Goal: Ask a question: Seek information or help from site administrators or community

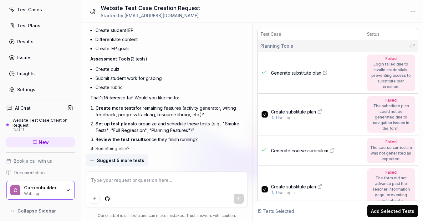
scroll to position [42, 0]
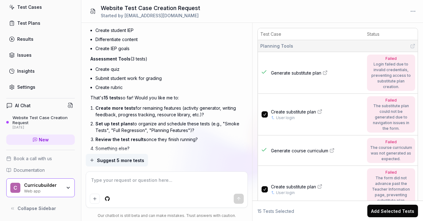
click at [62, 185] on div "Curricubuilder Web app" at bounding box center [45, 187] width 42 height 11
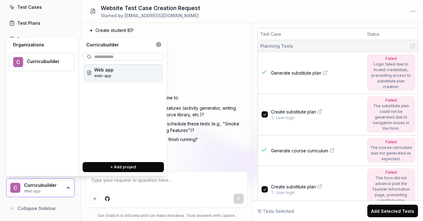
click at [140, 74] on div "Web app web-app" at bounding box center [123, 72] width 79 height 17
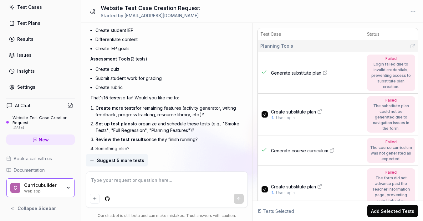
click at [59, 183] on div "Curricubuilder" at bounding box center [43, 185] width 38 height 6
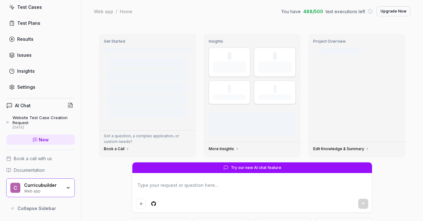
click at [101, 167] on div "Try our new AI chat feature What is my current test coverage? How can I improve…" at bounding box center [252, 213] width 317 height 103
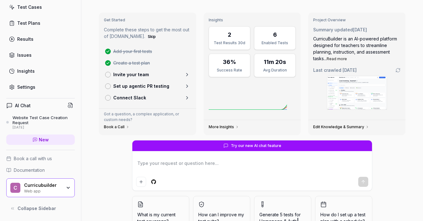
scroll to position [56, 0]
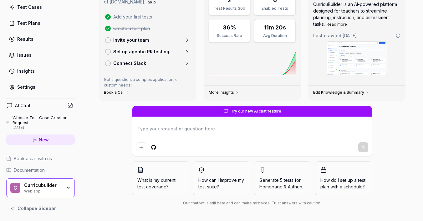
type textarea "*"
click at [55, 195] on div "C Curricubuilder Web app" at bounding box center [40, 187] width 69 height 19
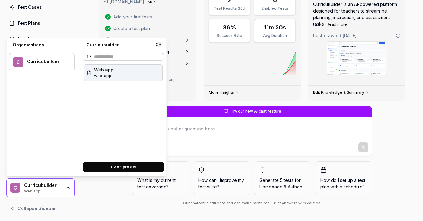
click at [95, 167] on button "+ Add project" at bounding box center [123, 167] width 81 height 10
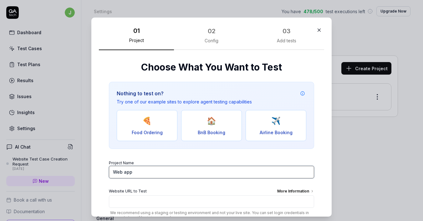
click at [157, 174] on input "Web app" at bounding box center [211, 172] width 205 height 13
type input "GriefJourney"
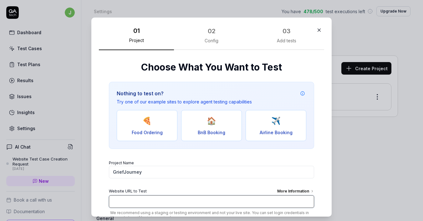
paste input "[URL][DOMAIN_NAME]"
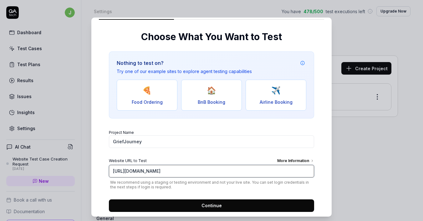
scroll to position [43, 0]
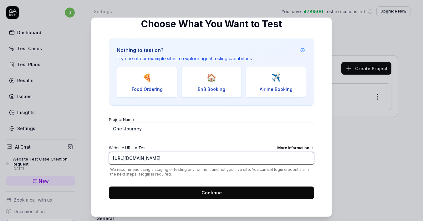
type input "[URL][DOMAIN_NAME]"
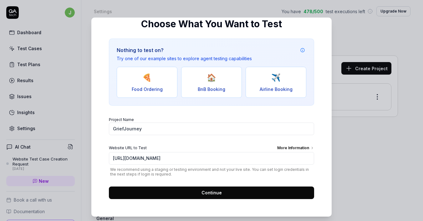
click at [196, 195] on button "Continue" at bounding box center [211, 192] width 205 height 13
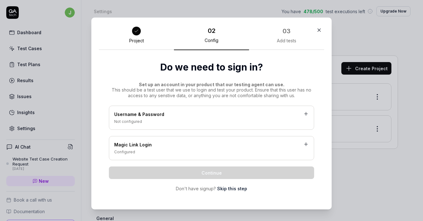
scroll to position [6, 0]
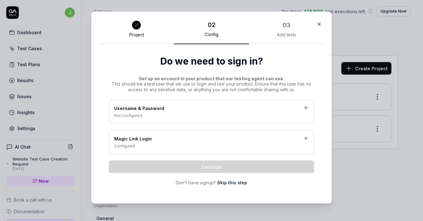
click at [181, 110] on div "Username & Password" at bounding box center [211, 109] width 195 height 8
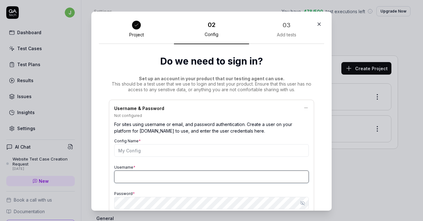
type input "[EMAIL_ADDRESS][DOMAIN_NAME]"
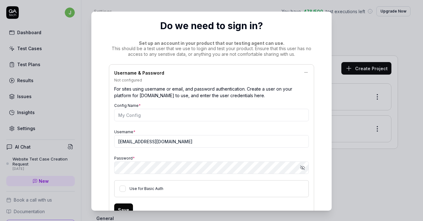
scroll to position [54, 0]
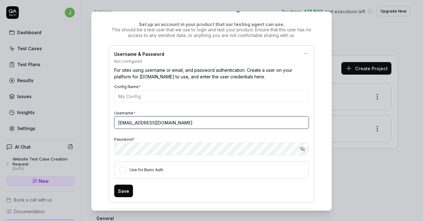
click at [163, 121] on input "[EMAIL_ADDRESS][DOMAIN_NAME]" at bounding box center [211, 122] width 195 height 13
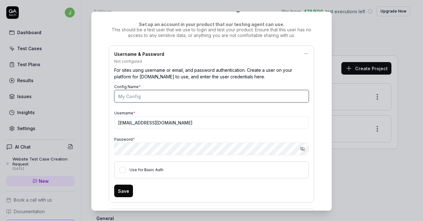
click at [154, 100] on input "Config Name *" at bounding box center [211, 96] width 195 height 13
type input "J"
type input "[EMAIL_ADDRESS][DOMAIN_NAME] login"
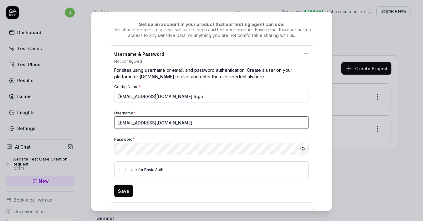
type input "[EMAIL_ADDRESS][DOMAIN_NAME]"
click at [120, 187] on button "Save" at bounding box center [123, 190] width 19 height 13
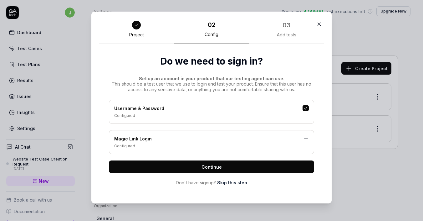
click at [210, 165] on span "Continue" at bounding box center [212, 166] width 20 height 7
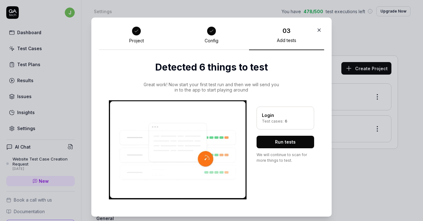
click at [284, 141] on button "Run tests" at bounding box center [286, 142] width 58 height 13
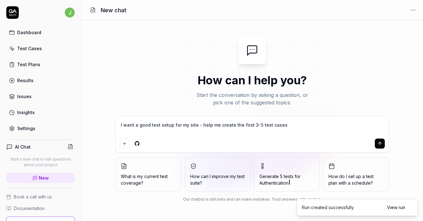
click at [201, 126] on textarea "I want a good test setup for my site - help me create the first 3-5 test cases" at bounding box center [252, 128] width 265 height 16
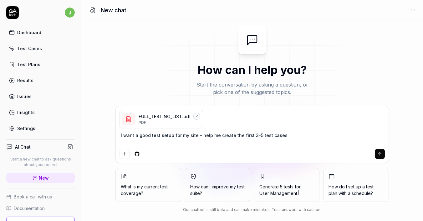
click at [177, 137] on textarea "I want a good test setup for my site - help me create the first 3-5 test cases" at bounding box center [252, 139] width 265 height 16
type textarea "*"
type textarea "C"
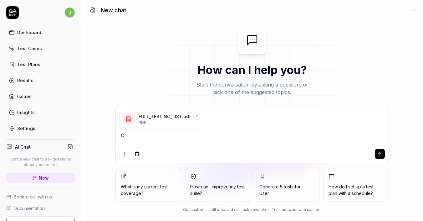
type textarea "*"
type textarea "Ca"
type textarea "*"
type textarea "Can"
type textarea "*"
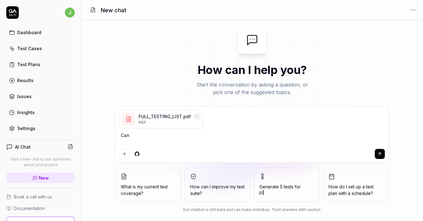
type textarea "Can"
type textarea "*"
type textarea "Can yo"
type textarea "*"
type textarea "Can you"
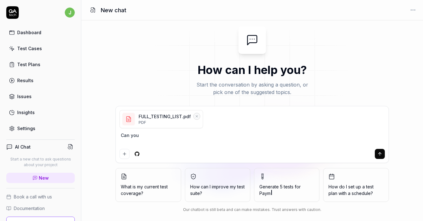
type textarea "*"
type textarea "Can you"
type textarea "*"
type textarea "Can you s"
type textarea "*"
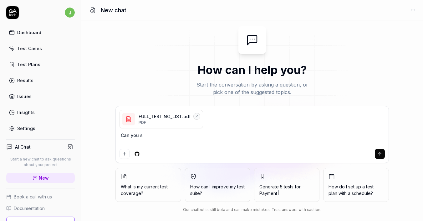
type textarea "Can you se"
type textarea "*"
type textarea "Can you set"
type textarea "*"
type textarea "Can you set"
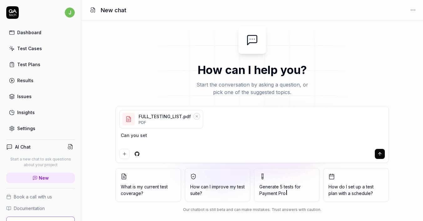
type textarea "*"
type textarea "Can you set u"
type textarea "*"
type textarea "Can you set up"
type textarea "*"
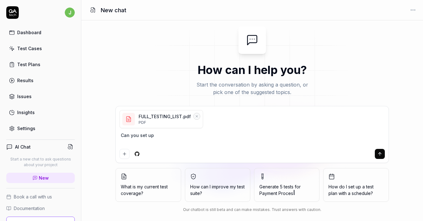
type textarea "Can you set up"
type textarea "*"
type textarea "Can you set up a"
type textarea "*"
type textarea "Can you set up al"
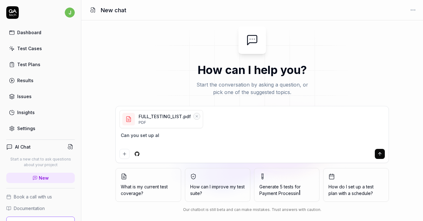
type textarea "*"
type textarea "Can you set up all"
type textarea "*"
type textarea "Can you set up all"
type textarea "*"
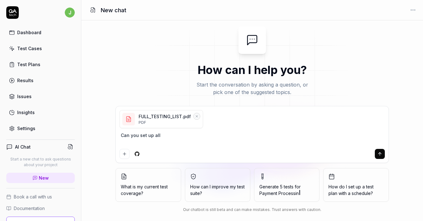
type textarea "Can you set up all t"
type textarea "*"
type textarea "Can you set up all th"
type textarea "*"
type textarea "C"
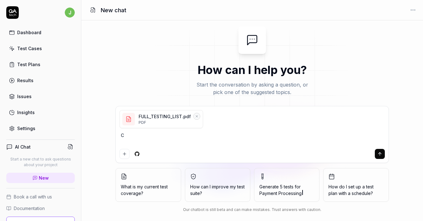
type textarea "*"
type textarea "Ca"
type textarea "*"
type textarea "Can"
type textarea "*"
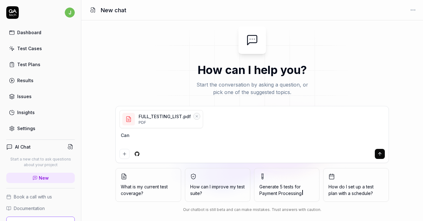
type textarea "Can"
type textarea "*"
type textarea "Can y"
type textarea "*"
type textarea "Can yo"
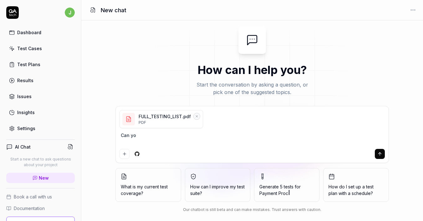
type textarea "*"
type textarea "Can you"
type textarea "*"
type textarea "Can you"
type textarea "*"
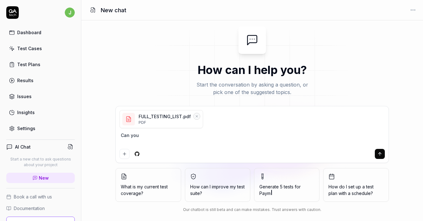
type textarea "Can you l"
type textarea "*"
type textarea "Can you lo"
type textarea "*"
type textarea "Can you loo"
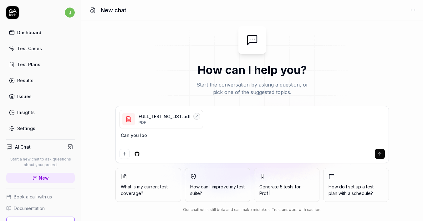
type textarea "*"
type textarea "Can you look"
type textarea "*"
type textarea "Can you look t"
type textarea "*"
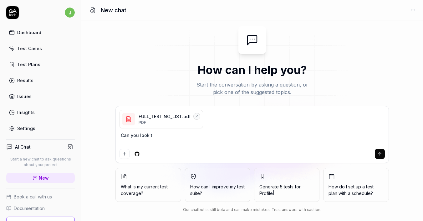
type textarea "Can you look th"
type textarea "*"
type textarea "Can you look thr"
type textarea "*"
type textarea "Can you look thro"
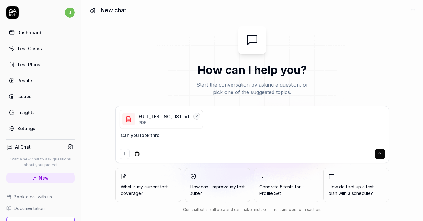
type textarea "*"
type textarea "Can you look throu"
type textarea "*"
type textarea "Can you look throug"
type textarea "*"
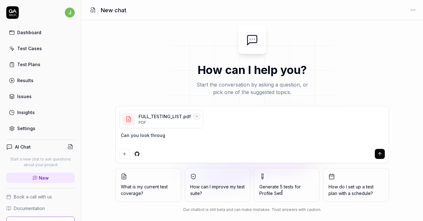
type textarea "Can you look through"
type textarea "*"
type textarea "Can you look through t"
type textarea "*"
type textarea "Can you look through th"
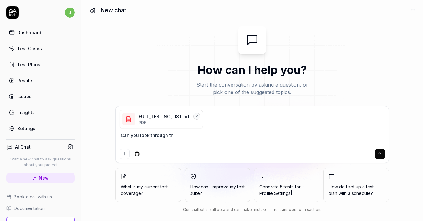
type textarea "*"
type textarea "Can you look through thi"
type textarea "*"
type textarea "Can you look through this"
type textarea "*"
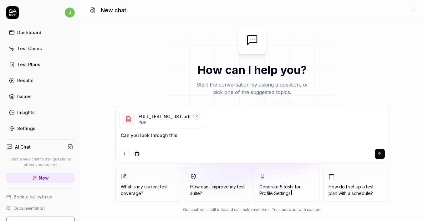
type textarea "Can you look through this"
type textarea "*"
type textarea "Can you look through this te"
type textarea "*"
type textarea "Can you look through this tes"
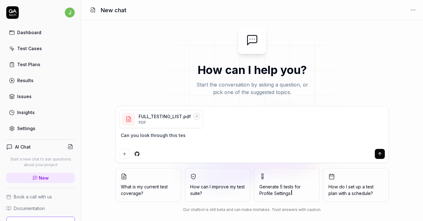
type textarea "*"
type textarea "Can you look through this test"
type textarea "*"
type textarea "Can you look through this testi"
type textarea "*"
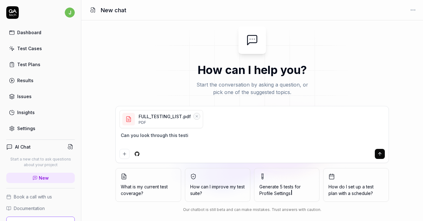
type textarea "Can you look through this testin"
type textarea "*"
type textarea "Can you look through this testing"
type textarea "*"
type textarea "Can you look through this testing l"
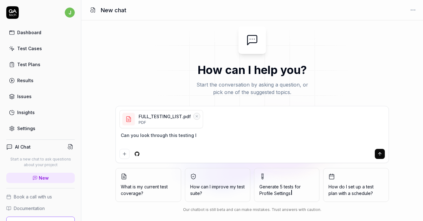
type textarea "*"
type textarea "Can you look through this testing li"
type textarea "*"
type textarea "Can you look through this testing list"
type textarea "*"
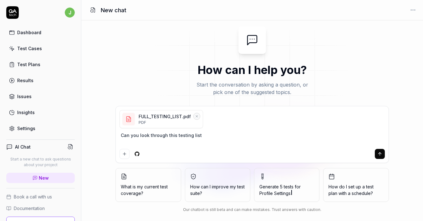
type textarea "Can you look through this testing list a"
type textarea "*"
type textarea "Can you look through this testing list an"
type textarea "*"
type textarea "Can you look through this testing list and"
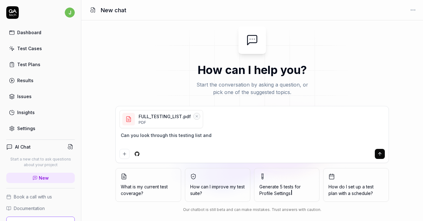
type textarea "*"
type textarea "Can you look through this testing list and s"
type textarea "*"
type textarea "Can you look through this testing list and se"
type textarea "*"
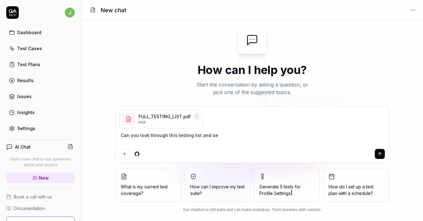
type textarea "Can you look through this testing list and set"
type textarea "*"
type textarea "Can you look through this testing list and set"
type textarea "*"
type textarea "Can you look through this testing list and set u"
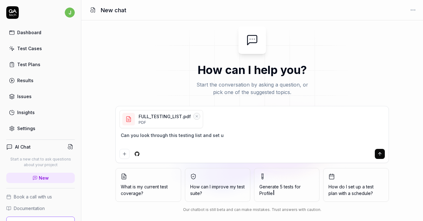
type textarea "*"
type textarea "Can you look through this testing list and set up"
type textarea "*"
type textarea "Can you look through this testing list and set up"
type textarea "*"
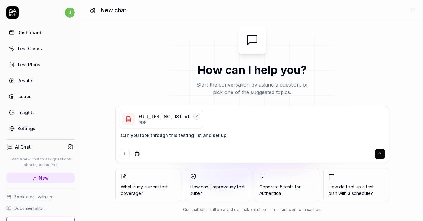
type textarea "Can you look through this testing list and set up a"
type textarea "*"
type textarea "Can you look through this testing list and set up al"
type textarea "*"
type textarea "Can you look through this testing list and set up all"
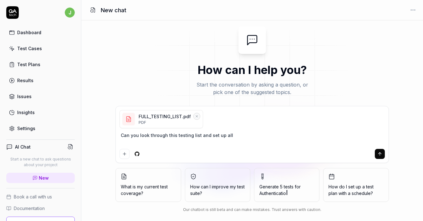
type textarea "*"
type textarea "Can you look through this testing list and set up all t"
type textarea "*"
type textarea "Can you look through this testing list and set up all th"
type textarea "*"
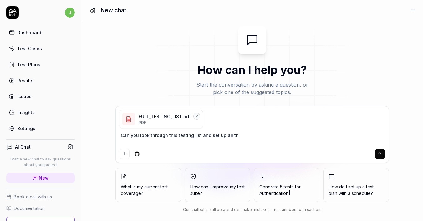
type textarea "Can you look through this testing list and set up all the"
type textarea "*"
type textarea "Can you look through this testing list and set up all the"
type textarea "*"
type textarea "Can you look through this testing list and set up all the te"
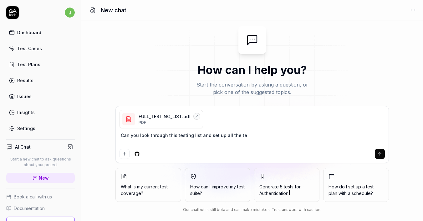
type textarea "*"
type textarea "Can you look through this testing list and set up all the tes"
type textarea "*"
type textarea "Can you look through this testing list and set up all the test"
type textarea "*"
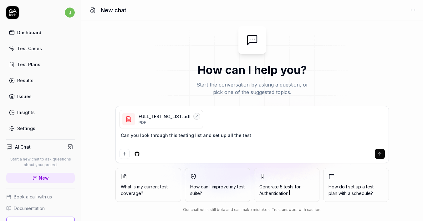
type textarea "Can you look through this testing list and set up all the test"
type textarea "*"
type textarea "Can you look through this testing list and set up all the test"
type textarea "*"
type textarea "Can you look through this testing list and set up all the tests"
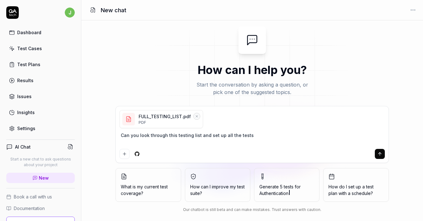
type textarea "*"
type textarea "Can you look through this testing list and set up all the tests"
type textarea "*"
type textarea "Can you look through this testing list and set up all the tests f"
type textarea "*"
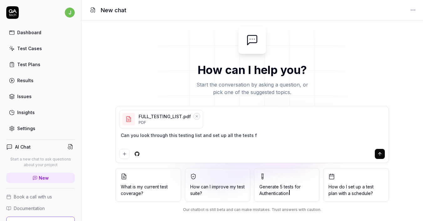
type textarea "Can you look through this testing list and set up all the tests fo"
type textarea "*"
type textarea "Can you look through this testing list and set up all the tests for"
type textarea "*"
type textarea "Can you look through this testing list and set up all the tests for e"
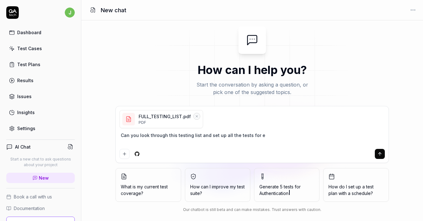
type textarea "*"
type textarea "Can you look through this testing list and set up all the tests for ev"
type textarea "*"
type textarea "Can you look through this testing list and set up all the tests for eve"
type textarea "*"
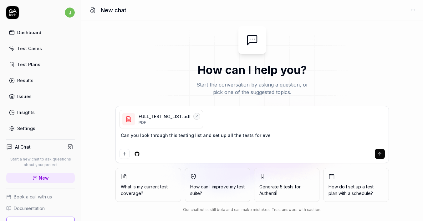
type textarea "Can you look through this testing list and set up all the tests for ever"
type textarea "*"
type textarea "Can you look through this testing list and set up all the tests for every"
type textarea "*"
type textarea "Can you look through this testing list and set up all the tests for everyt"
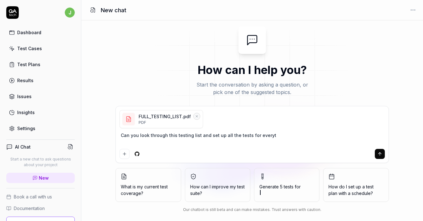
type textarea "*"
type textarea "Can you look through this testing list and set up all the tests for everyth"
type textarea "*"
type textarea "Can you look through this testing list and set up all the tests for everythi"
type textarea "*"
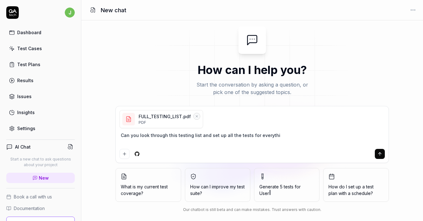
type textarea "Can you look through this testing list and set up all the tests for everythin"
type textarea "*"
type textarea "Can you look through this testing list and set up all the tests for everything"
type textarea "*"
type textarea "Can you look through this testing list and set up all the tests for everything?"
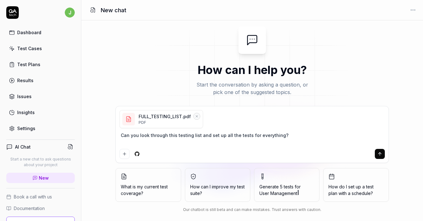
type textarea "*"
type textarea "Can you look through this testing list and set up all the tests for everything?"
type textarea "*"
type textarea "Can you look through this testing list and set up all the tests for everything?…"
type textarea "*"
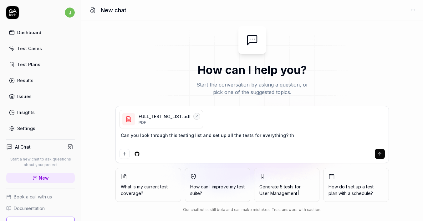
type textarea "Can you look through this testing list and set up all the tests for everything?…"
type textarea "*"
type textarea "Can you look through this testing list and set up all the tests for everything?…"
type textarea "*"
type textarea "Can you look through this testing list and set up all the tests for everything?…"
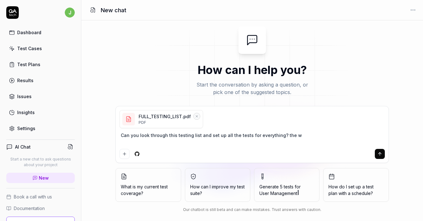
type textarea "*"
paste textarea "[DOMAIN_NAME]"
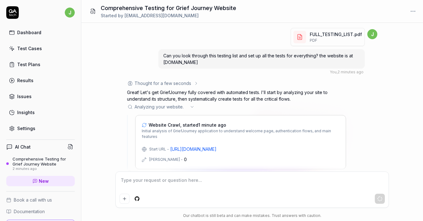
scroll to position [10, 0]
